Goal: Task Accomplishment & Management: Complete application form

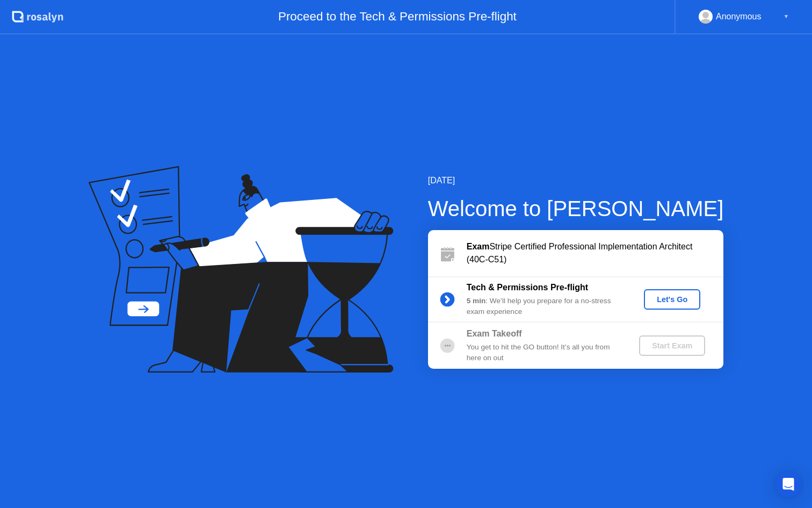
click at [663, 302] on div "Let's Go" at bounding box center [673, 299] width 48 height 9
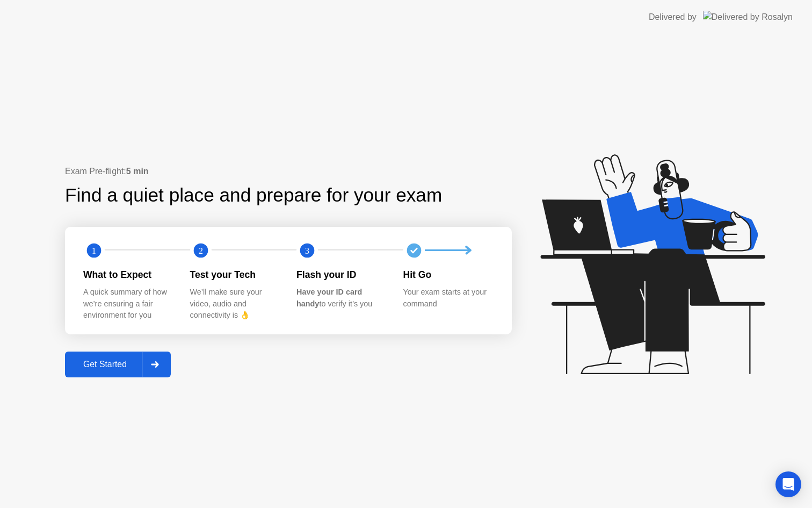
click at [110, 367] on div "Get Started" at bounding box center [105, 364] width 74 height 10
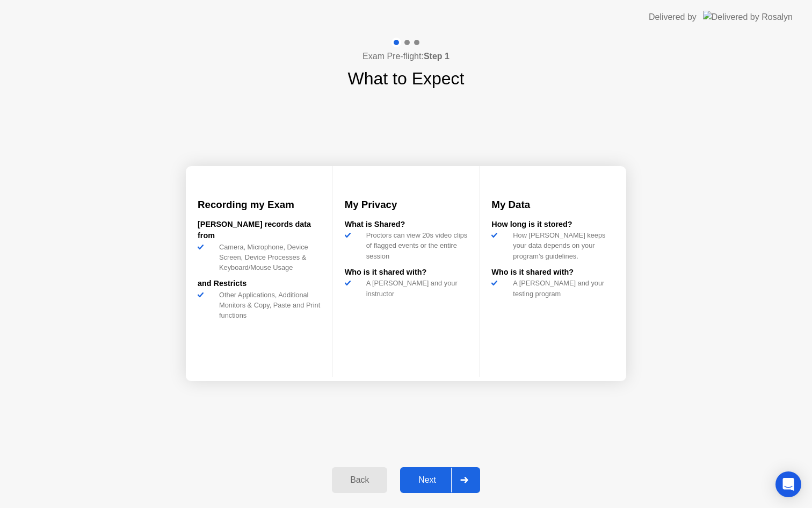
click at [437, 485] on div "Next" at bounding box center [428, 480] width 48 height 10
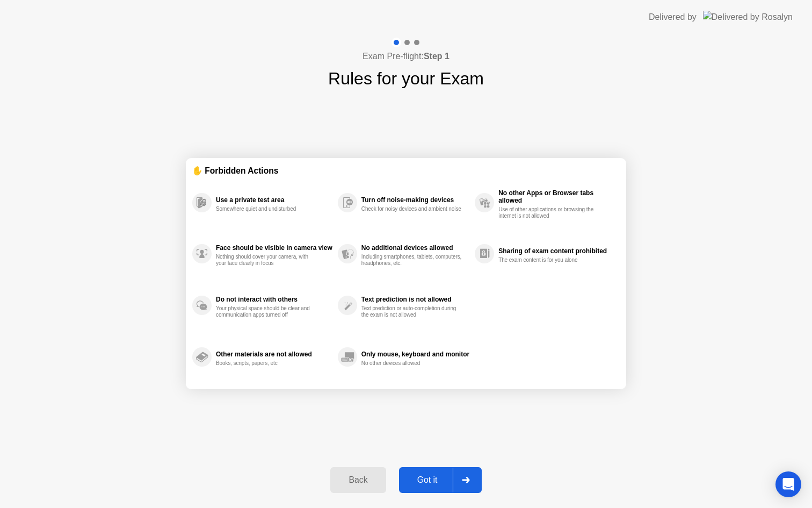
click at [435, 479] on div "Got it" at bounding box center [427, 480] width 51 height 10
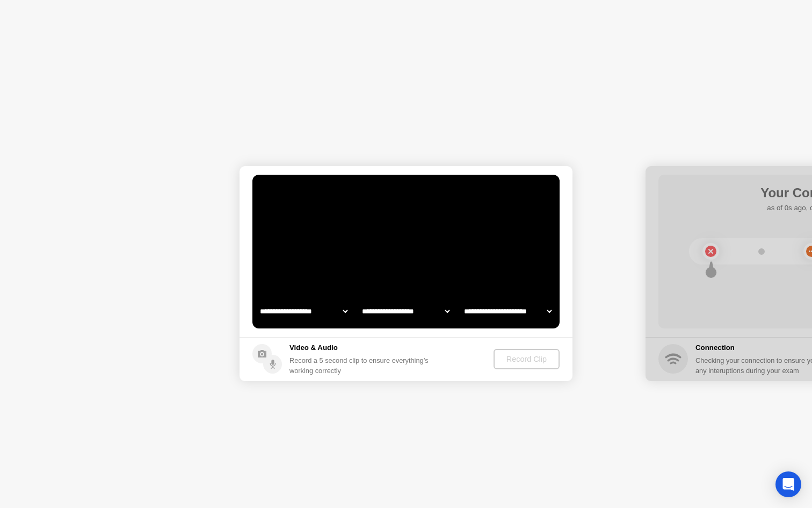
select select "**********"
select select "*******"
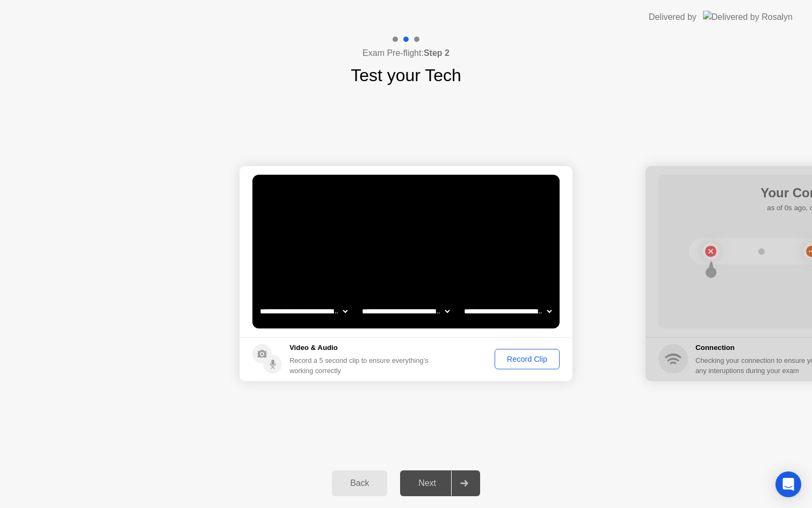
click at [521, 358] on div "Record Clip" at bounding box center [527, 359] width 57 height 9
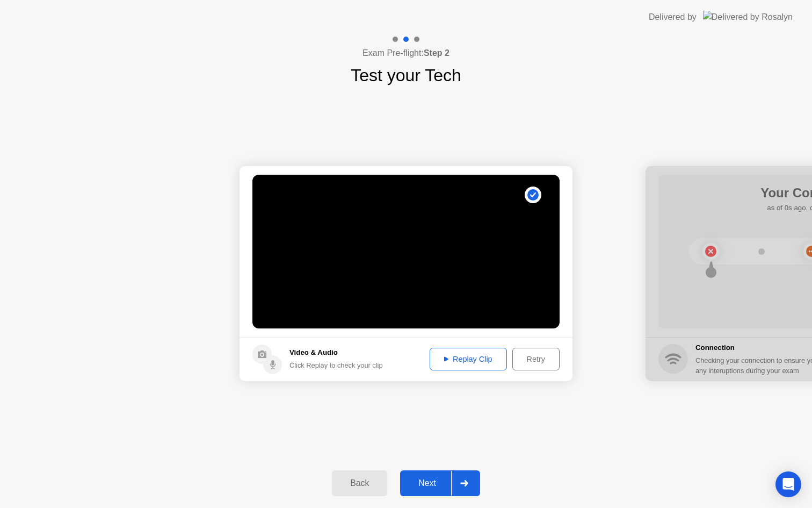
click at [450, 358] on div "Replay Clip" at bounding box center [469, 359] width 70 height 9
click at [428, 483] on div "Next" at bounding box center [428, 483] width 48 height 10
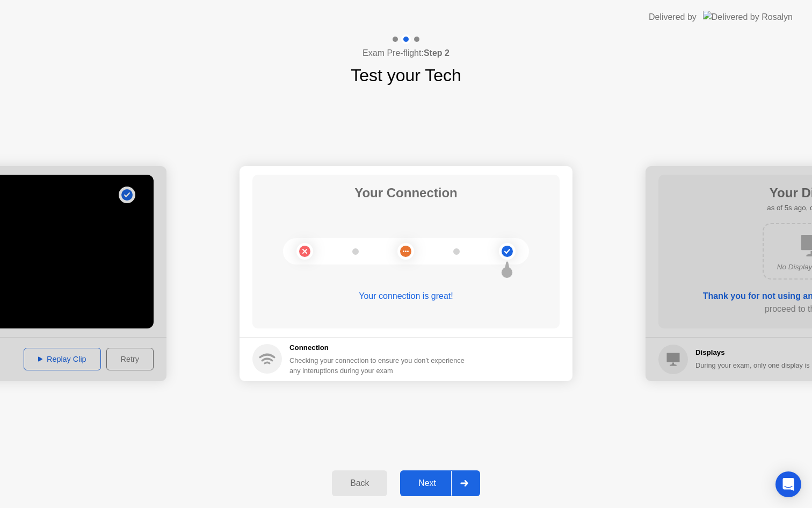
click at [443, 485] on div "Next" at bounding box center [428, 483] width 48 height 10
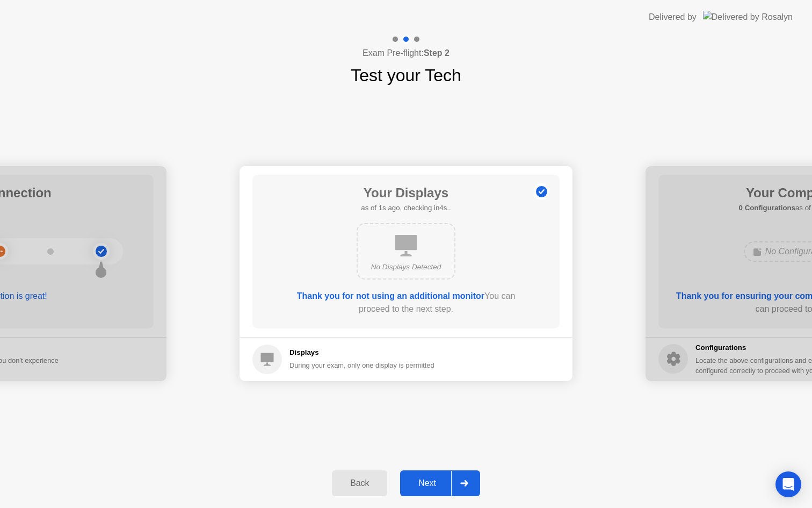
click at [440, 478] on div "Next" at bounding box center [428, 483] width 48 height 10
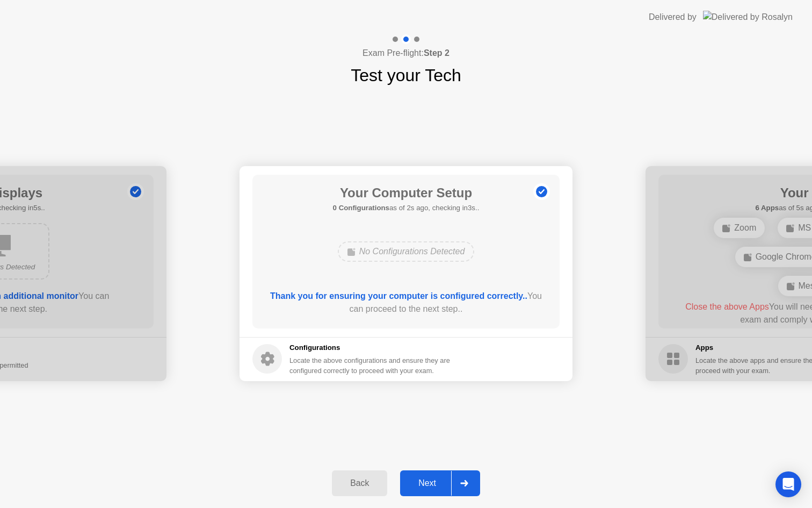
click at [429, 480] on div "Next" at bounding box center [428, 483] width 48 height 10
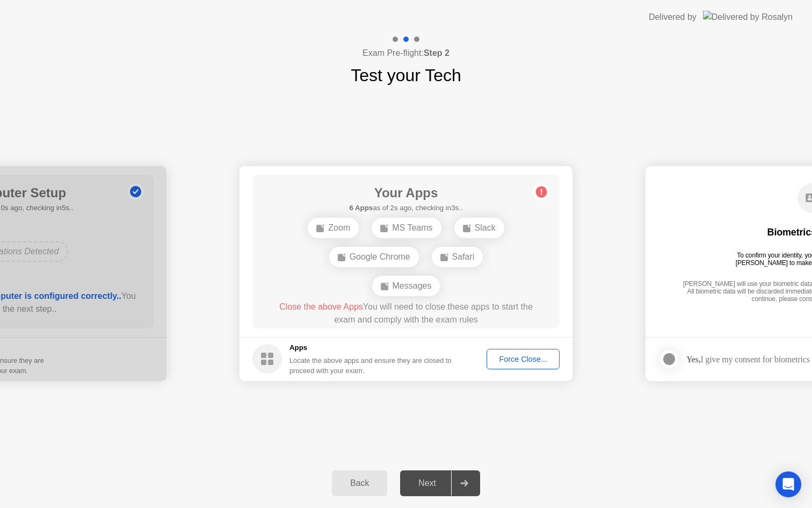
click at [524, 355] on div "Force Close..." at bounding box center [524, 359] width 66 height 9
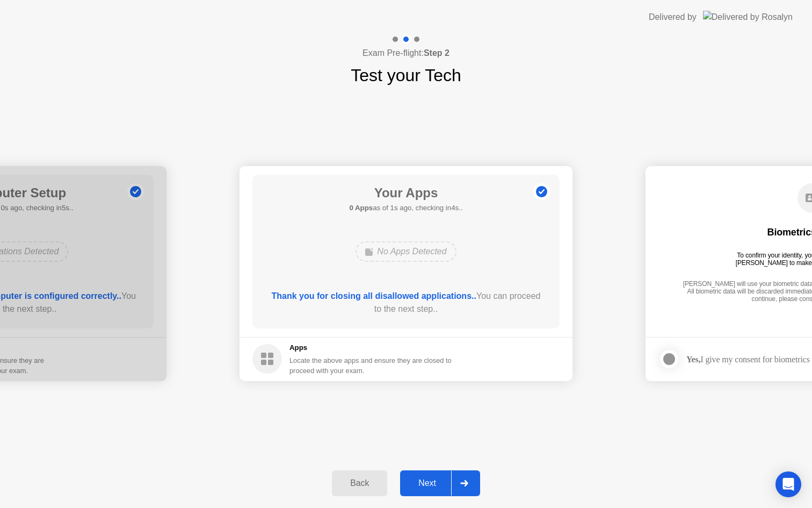
click at [422, 484] on div "Next" at bounding box center [428, 483] width 48 height 10
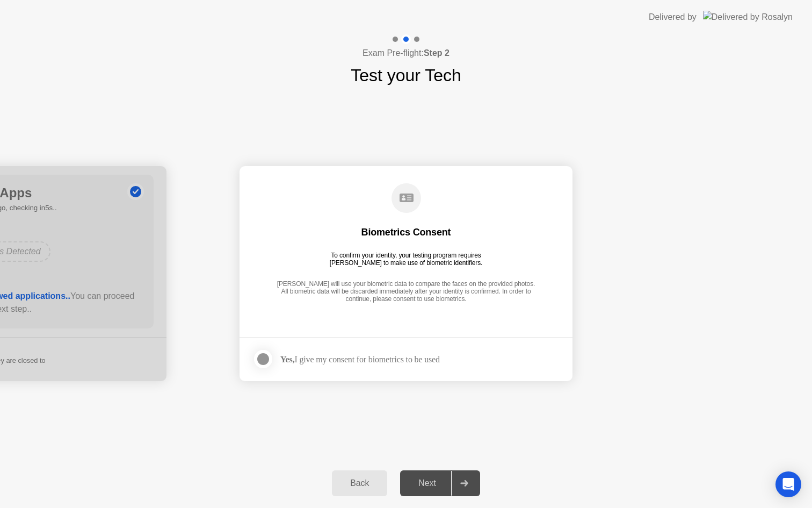
click at [427, 484] on div "Next" at bounding box center [428, 483] width 48 height 10
click at [262, 358] on div at bounding box center [263, 358] width 13 height 13
click at [430, 492] on button "Next" at bounding box center [440, 483] width 80 height 26
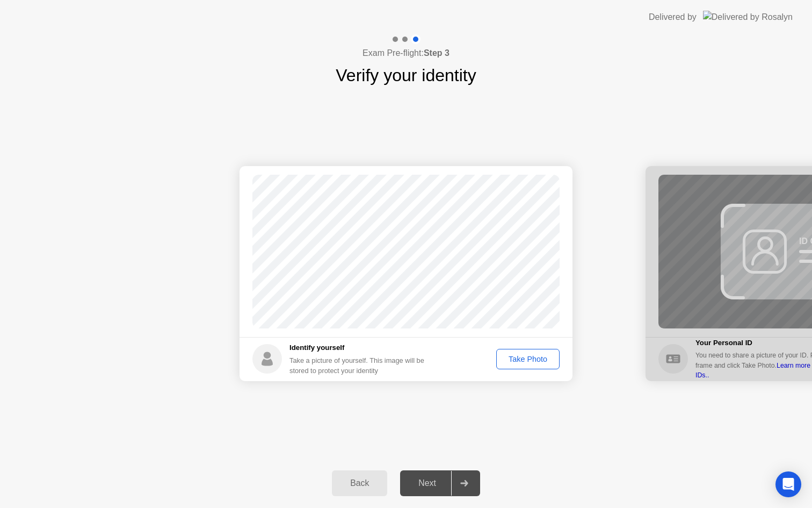
click at [524, 357] on div "Take Photo" at bounding box center [528, 359] width 56 height 9
click at [437, 486] on div "Next" at bounding box center [428, 483] width 48 height 10
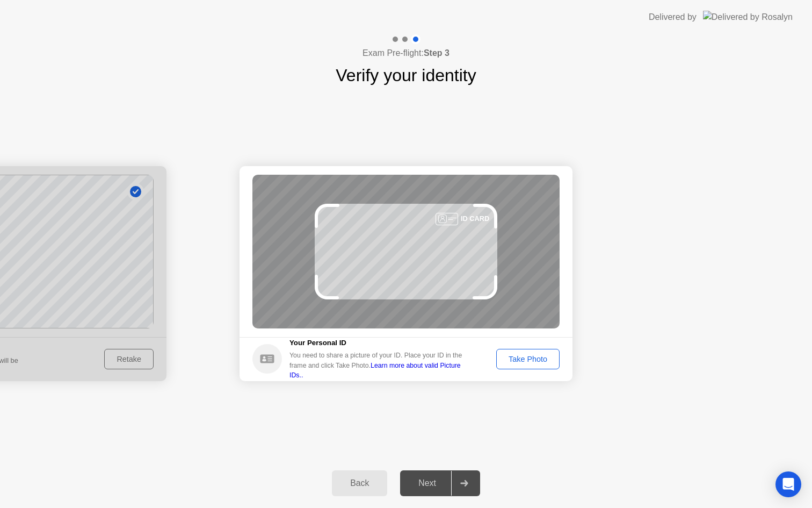
click at [533, 356] on div "Take Photo" at bounding box center [528, 359] width 56 height 9
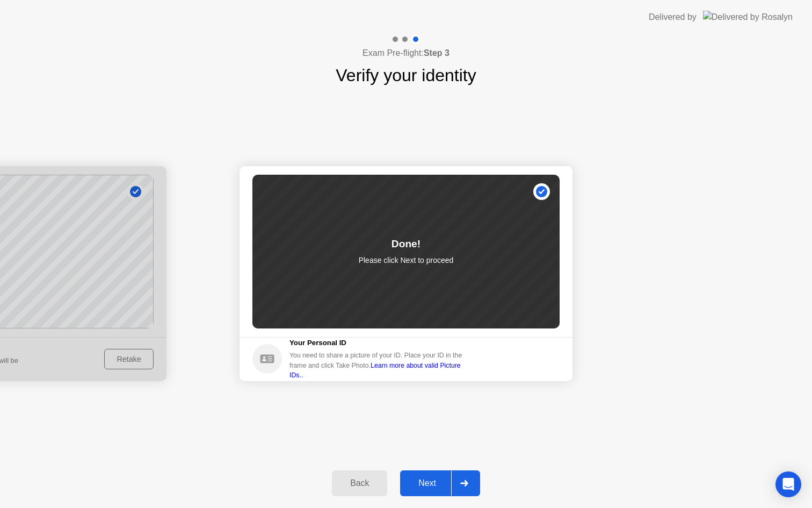
click at [432, 474] on button "Next" at bounding box center [440, 483] width 80 height 26
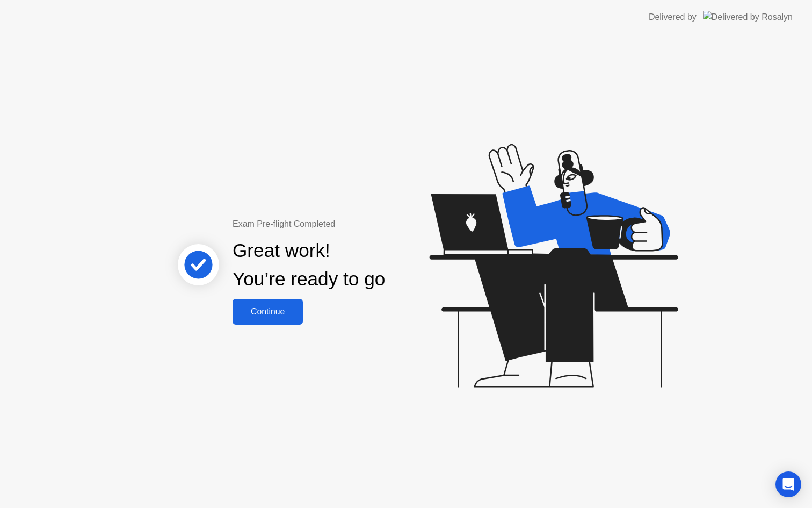
click at [273, 307] on div "Continue" at bounding box center [268, 312] width 64 height 10
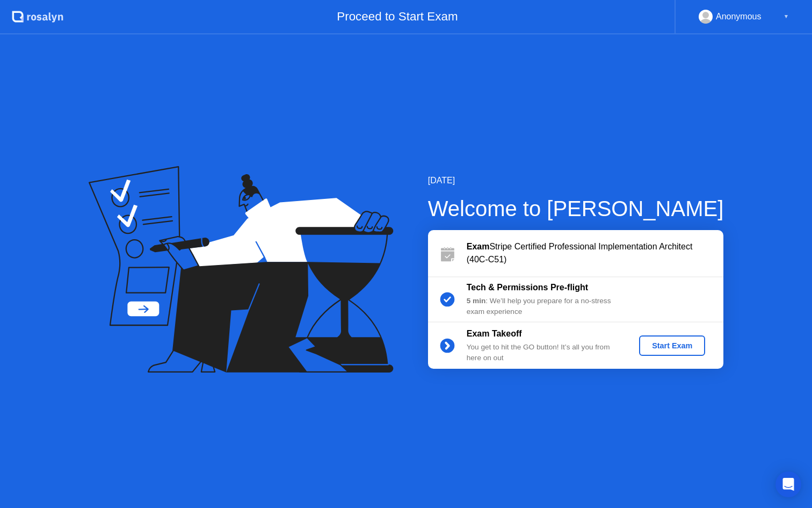
click at [677, 347] on div "Start Exam" at bounding box center [672, 345] width 57 height 9
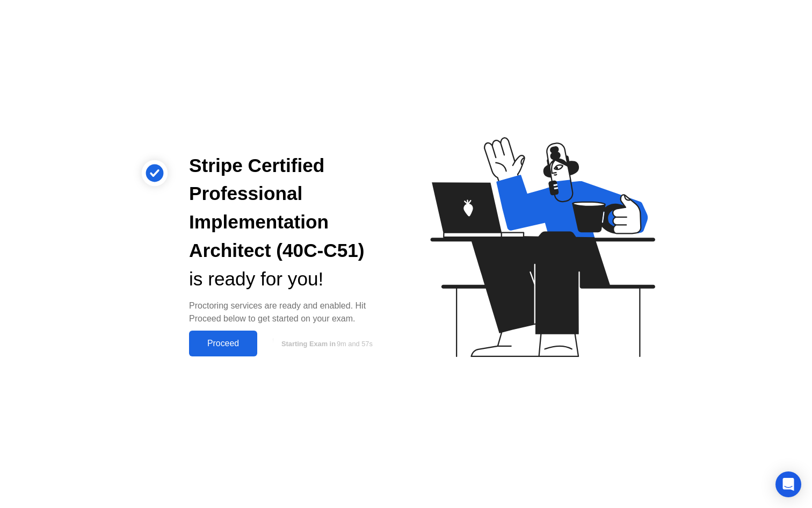
click at [241, 346] on div "Proceed" at bounding box center [223, 344] width 62 height 10
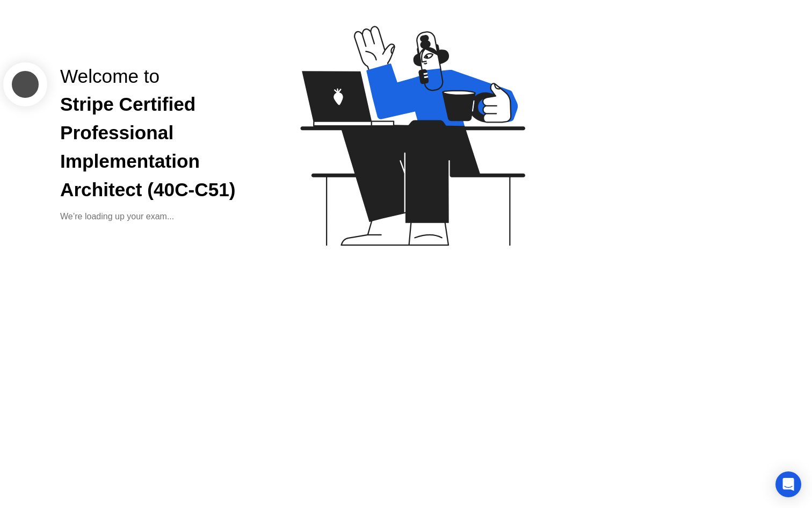
click div "Exam Rules"
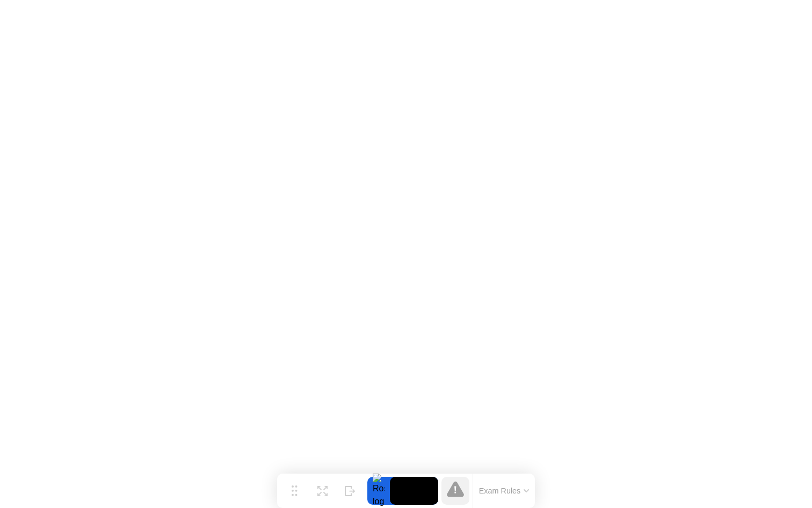
click at [525, 489] on icon at bounding box center [526, 490] width 5 height 3
